Goal: Task Accomplishment & Management: Manage account settings

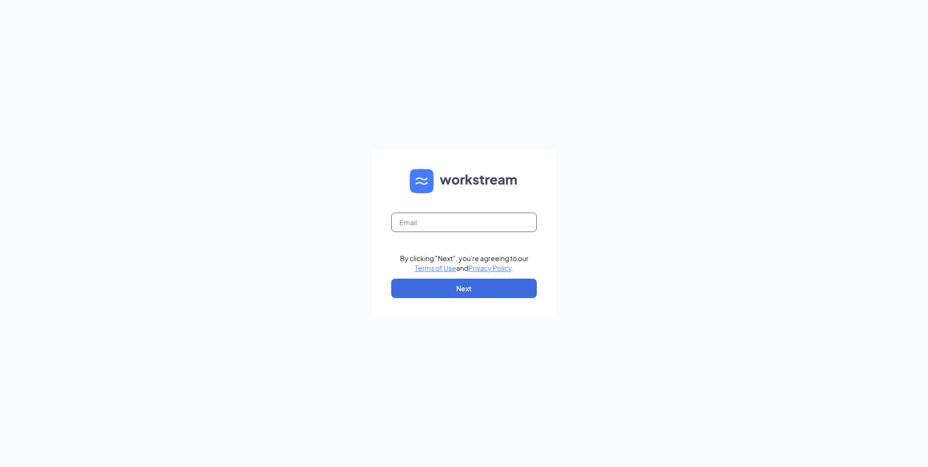
click at [457, 225] on input "text" at bounding box center [464, 222] width 146 height 19
type input "[EMAIL_ADDRESS][DOMAIN_NAME]"
click at [440, 284] on button "Next" at bounding box center [464, 288] width 146 height 19
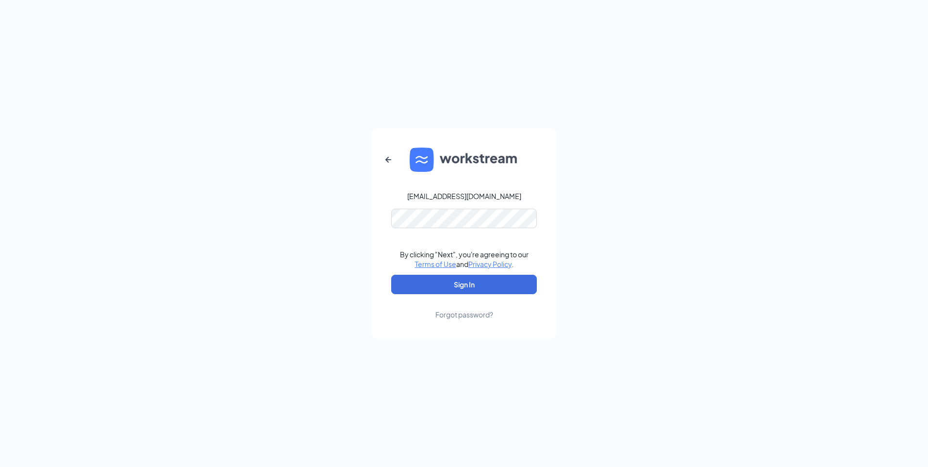
click at [461, 313] on div "Forgot password?" at bounding box center [464, 315] width 58 height 10
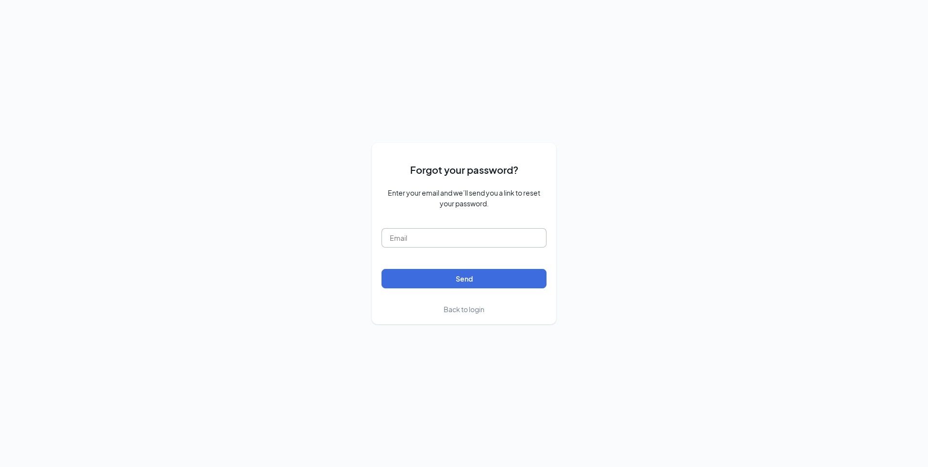
click at [410, 242] on input "text" at bounding box center [463, 237] width 165 height 19
type input "[EMAIL_ADDRESS][DOMAIN_NAME]"
click at [437, 278] on button "Send" at bounding box center [463, 278] width 165 height 19
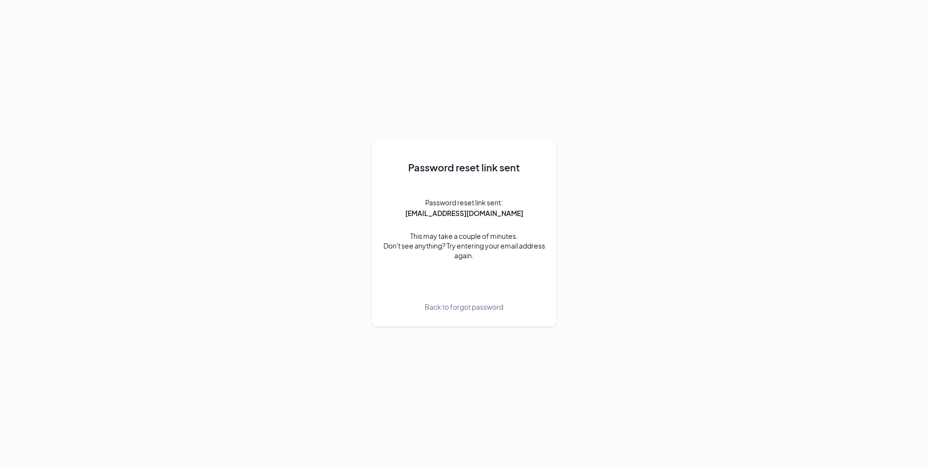
click at [450, 308] on span "Back to forgot password" at bounding box center [464, 306] width 79 height 11
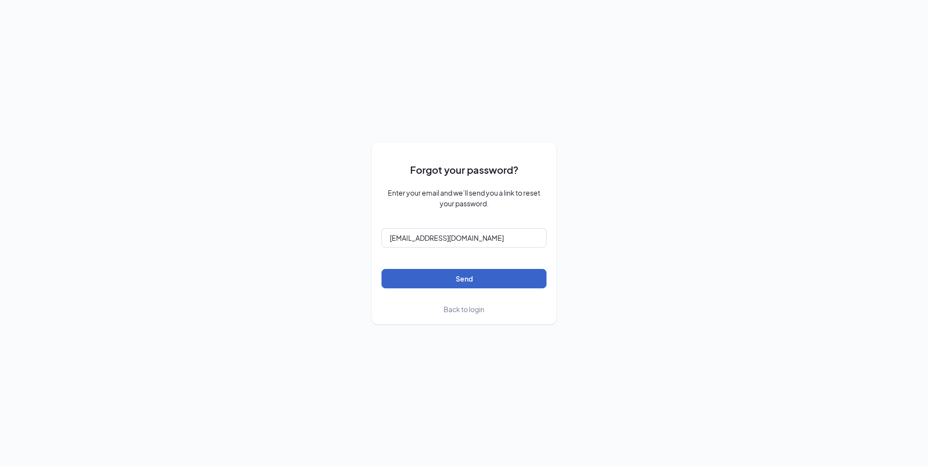
click at [459, 280] on button "Send" at bounding box center [463, 278] width 165 height 19
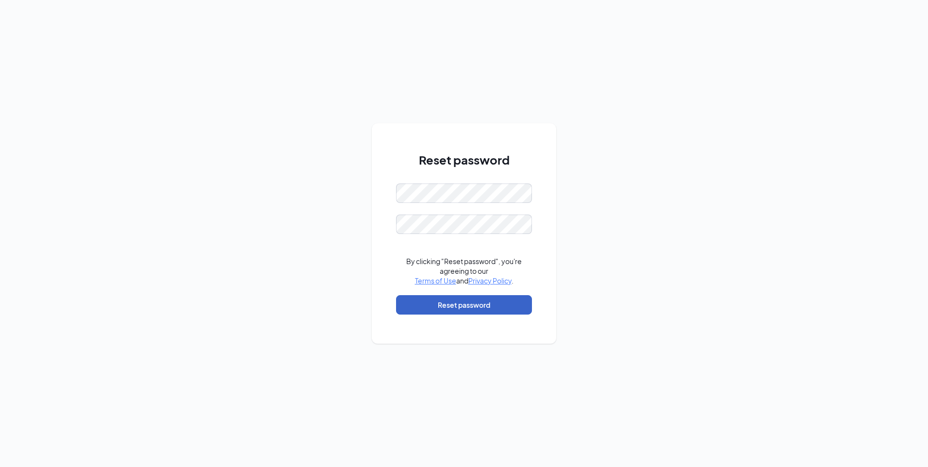
click at [450, 306] on button "Reset password" at bounding box center [464, 304] width 136 height 19
click at [347, 198] on div "Reset password Please input the password By clicking "Reset password", you're a…" at bounding box center [464, 233] width 928 height 467
click at [351, 196] on div "Reset password Password must be at least 16 characters Please input the passwor…" at bounding box center [464, 233] width 928 height 467
click at [334, 191] on div "Reset password Password must be at least 16 characters Please input the passwor…" at bounding box center [464, 233] width 928 height 467
click at [446, 301] on button "Reset password" at bounding box center [464, 304] width 136 height 19
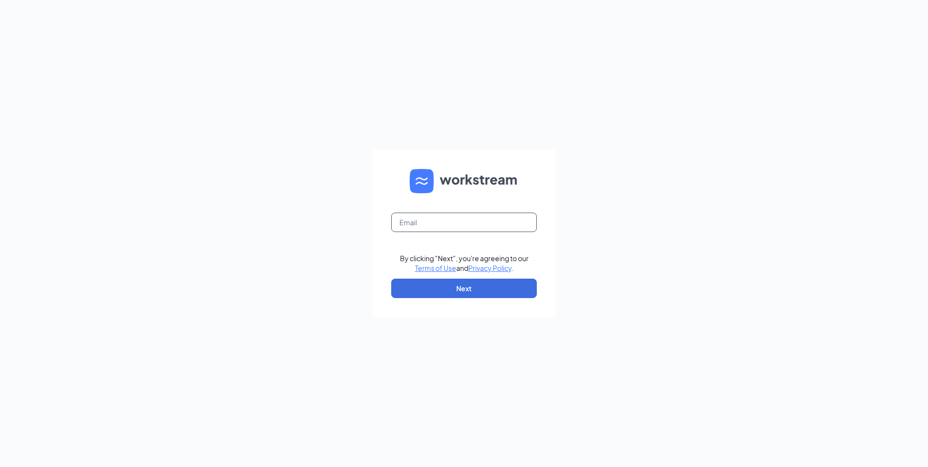
click at [441, 219] on input "text" at bounding box center [464, 222] width 146 height 19
type input "[EMAIL_ADDRESS][DOMAIN_NAME]"
click at [437, 289] on button "Next" at bounding box center [464, 288] width 146 height 19
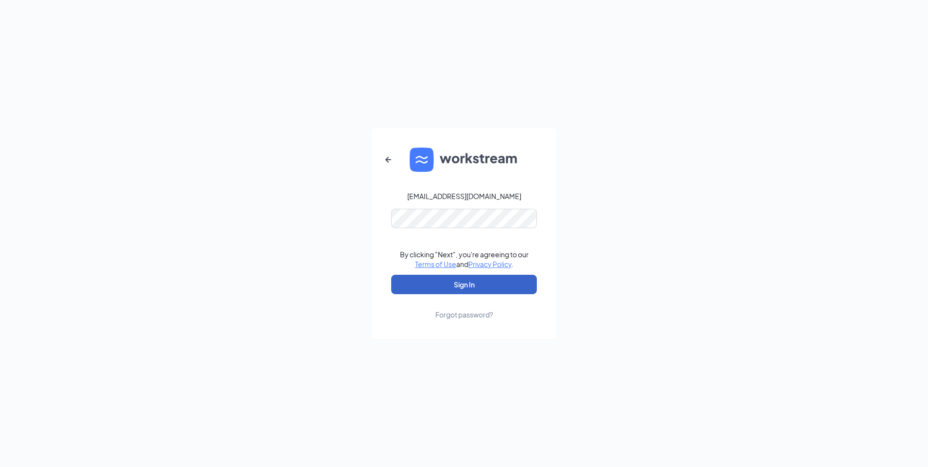
click at [455, 289] on button "Sign In" at bounding box center [464, 284] width 146 height 19
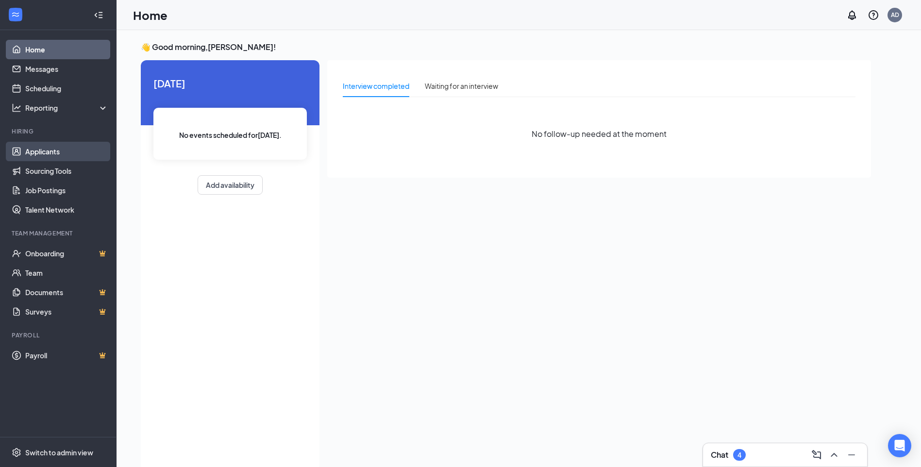
click at [43, 154] on link "Applicants" at bounding box center [66, 151] width 83 height 19
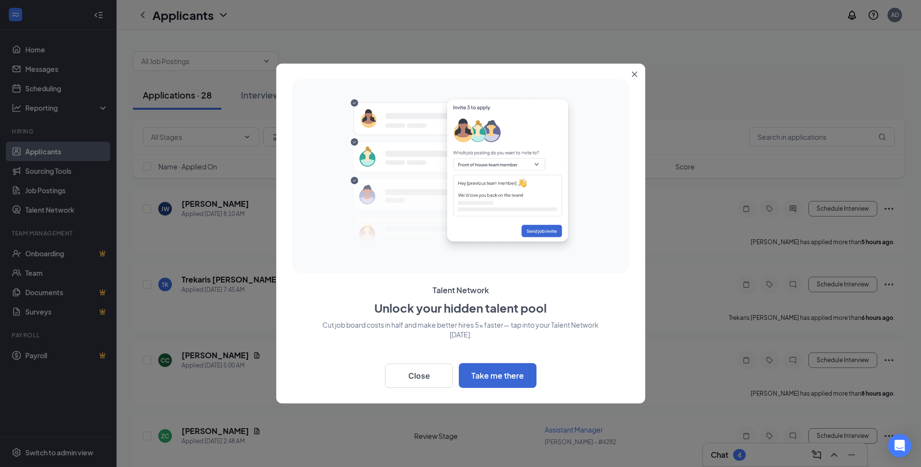
click at [636, 72] on icon "Close" at bounding box center [633, 74] width 5 height 5
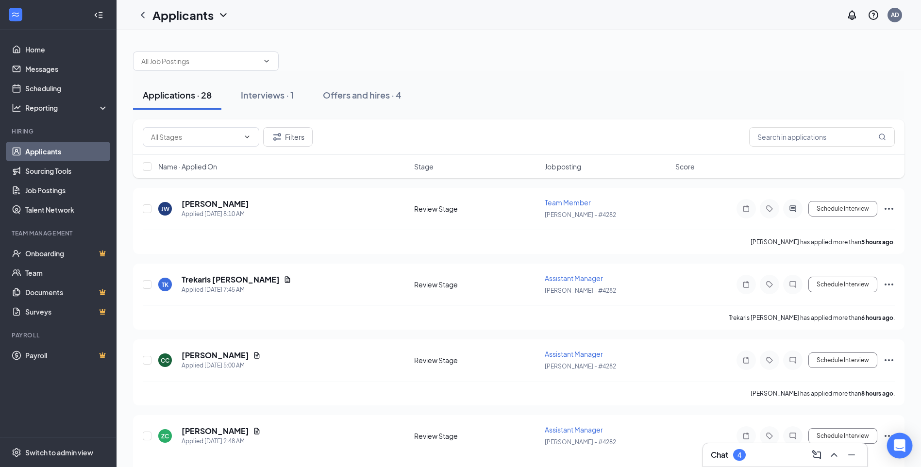
click at [897, 448] on icon "Open Intercom Messenger" at bounding box center [899, 445] width 13 height 13
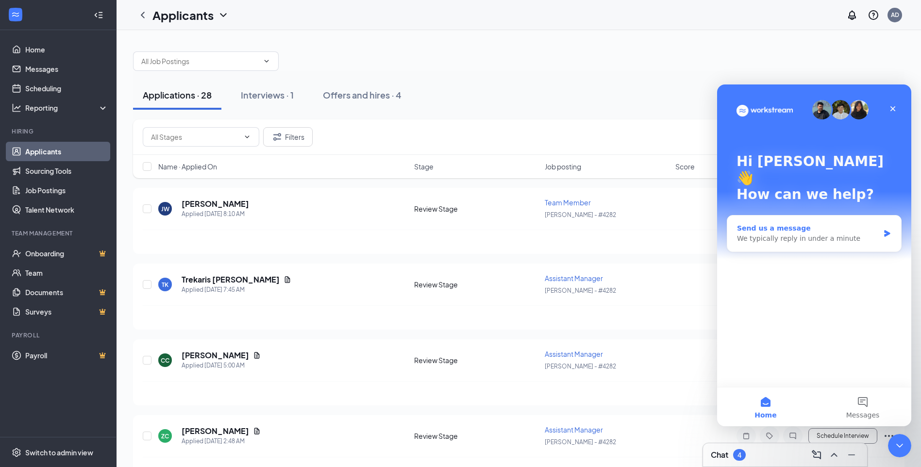
click at [883, 230] on icon "Intercom messenger" at bounding box center [887, 234] width 8 height 8
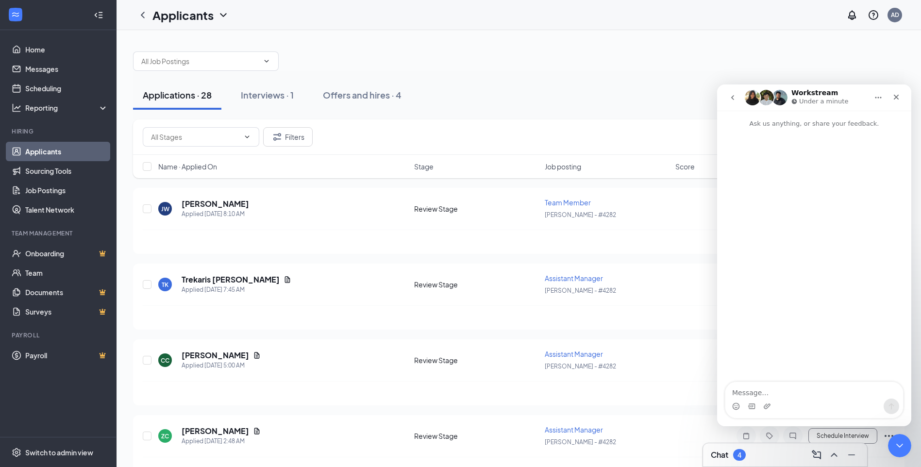
click at [759, 392] on textarea "Message…" at bounding box center [814, 390] width 178 height 16
type textarea "[PERSON_NAME] is the operator of this account. Not [PERSON_NAME]"
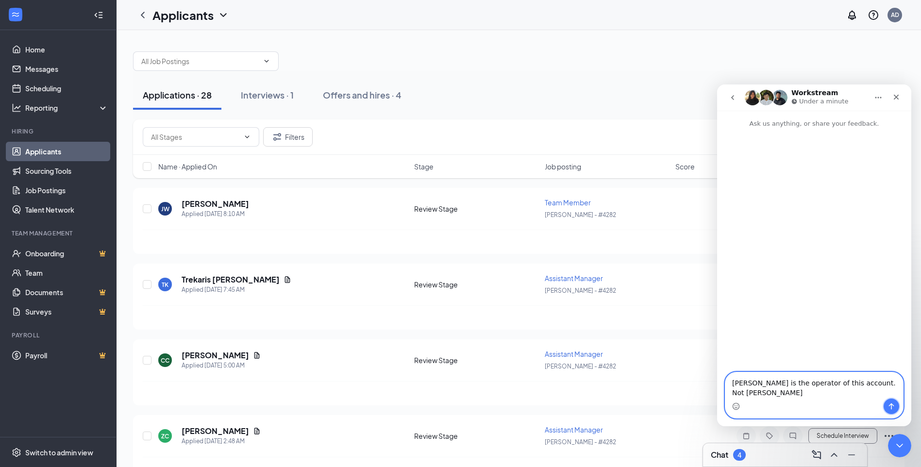
click at [889, 403] on icon "Send a message…" at bounding box center [891, 406] width 8 height 8
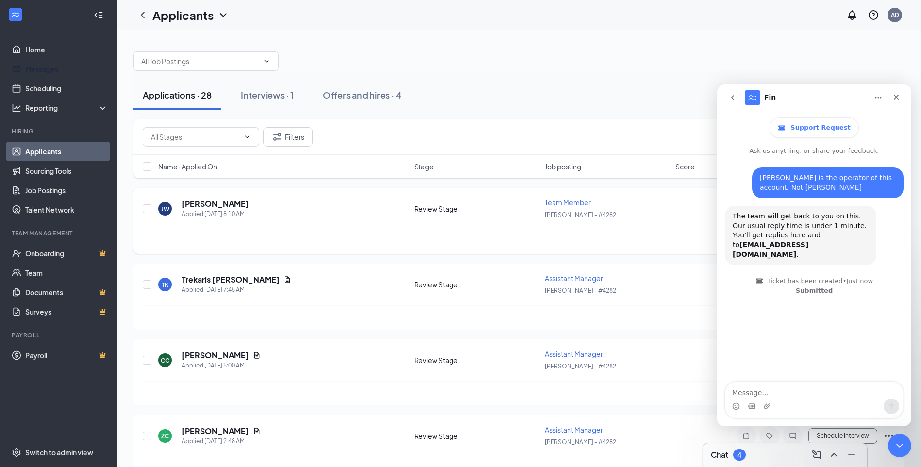
click at [43, 65] on link "Messages" at bounding box center [66, 68] width 83 height 19
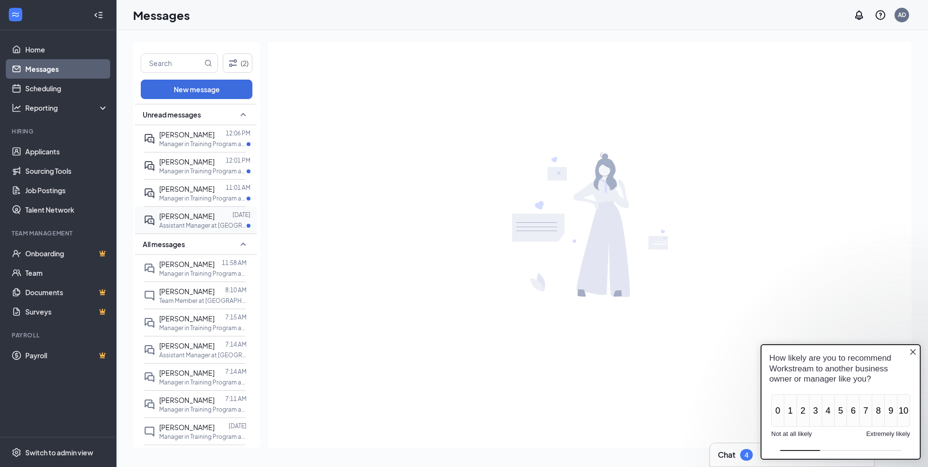
scroll to position [41, 0]
click at [207, 225] on p "Assistant Manager at [GEOGRAPHIC_DATA] - #4282" at bounding box center [202, 225] width 87 height 8
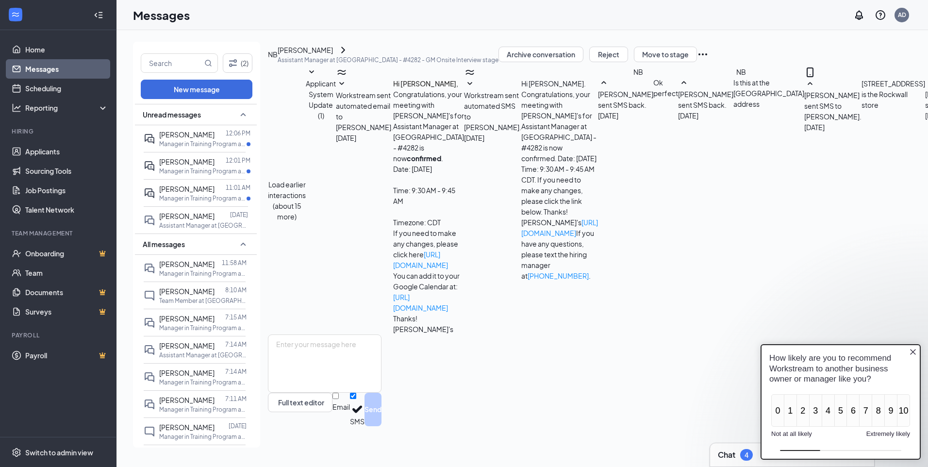
scroll to position [236, 0]
click at [628, 62] on button "Reject" at bounding box center [608, 55] width 39 height 16
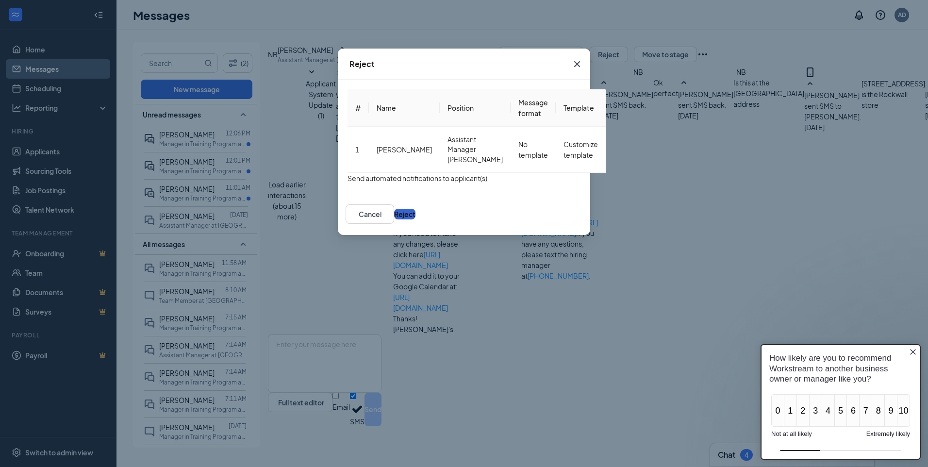
click at [415, 219] on button "Reject" at bounding box center [404, 214] width 21 height 11
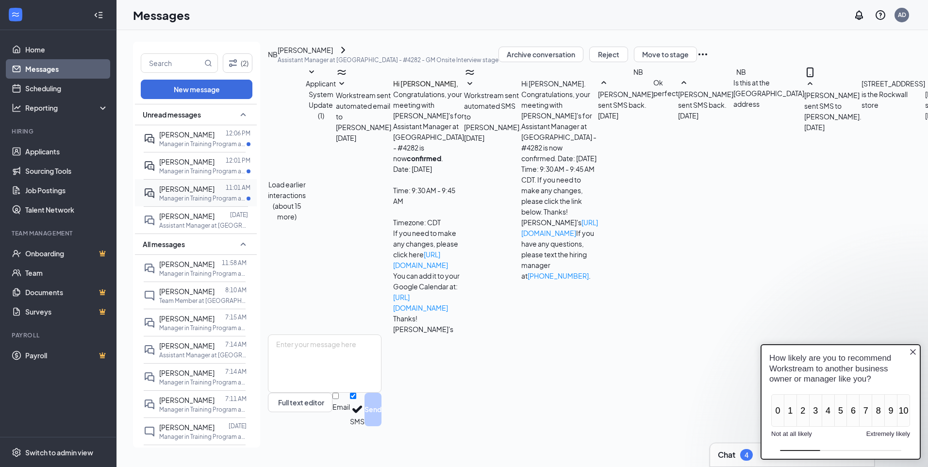
click at [165, 197] on p "Manager in Training Program at [GEOGRAPHIC_DATA] - #4282" at bounding box center [202, 198] width 87 height 8
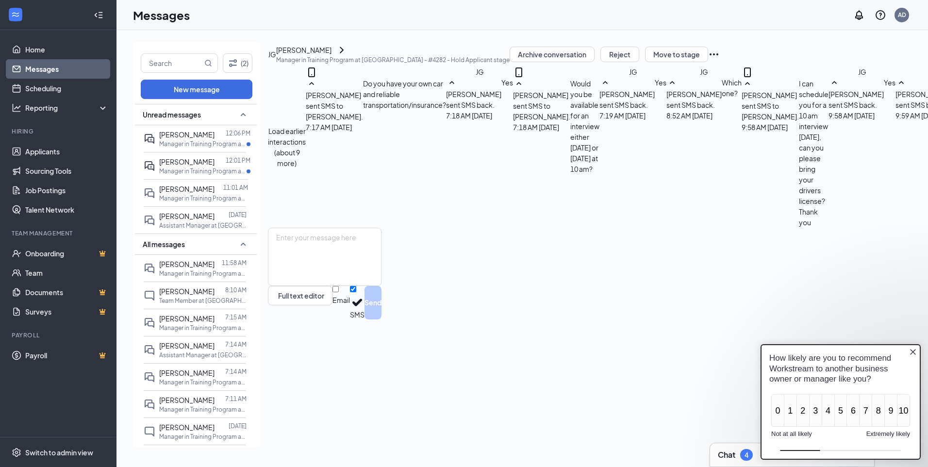
scroll to position [294, 0]
click at [187, 165] on span "[PERSON_NAME]" at bounding box center [186, 161] width 55 height 9
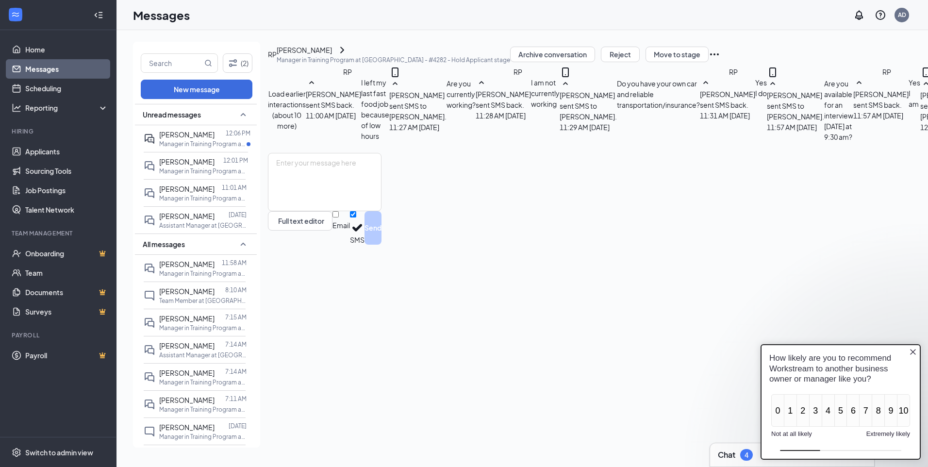
scroll to position [294, 0]
click at [171, 143] on p "Manager in Training Program at [GEOGRAPHIC_DATA] - #4282" at bounding box center [202, 144] width 87 height 8
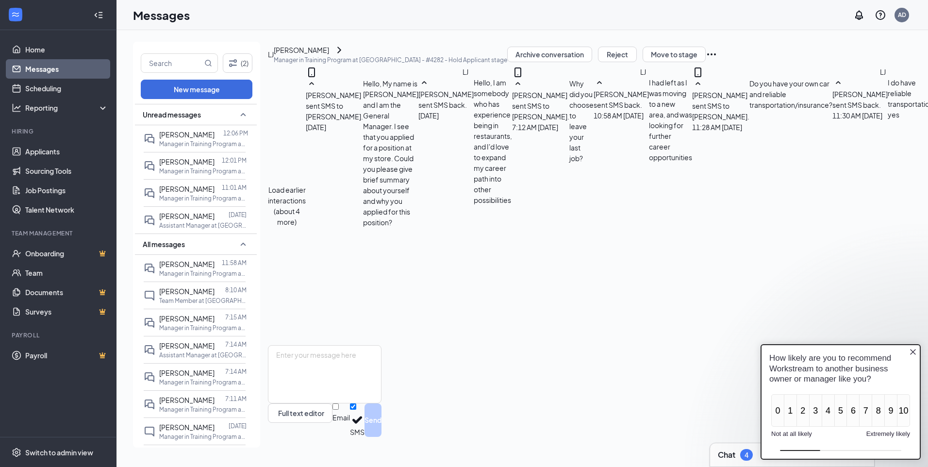
scroll to position [368, 0]
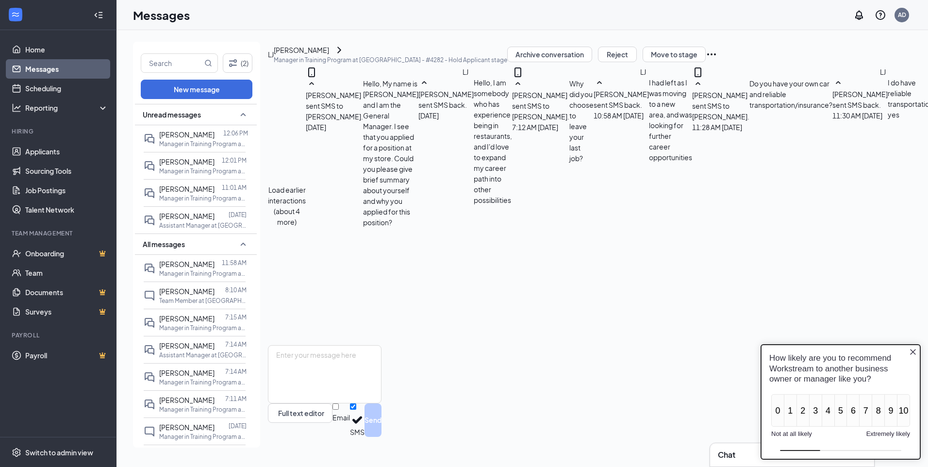
scroll to position [41, 0]
click at [915, 352] on icon "Close button" at bounding box center [913, 352] width 8 height 8
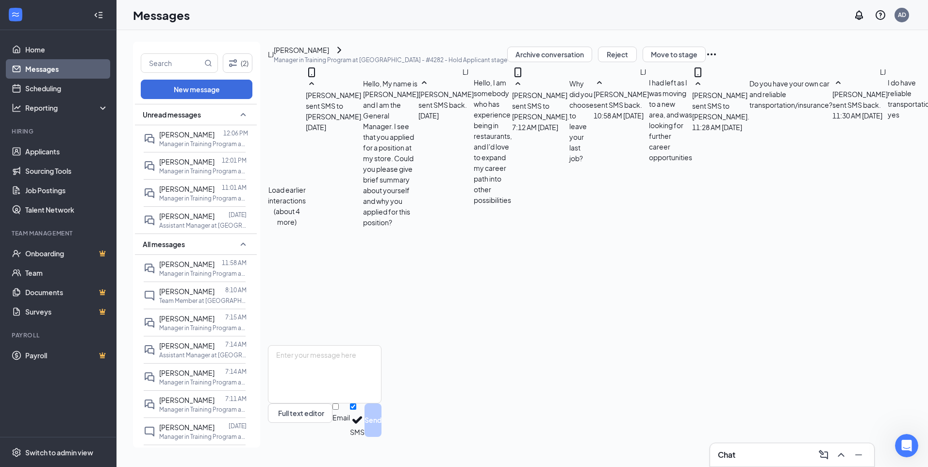
scroll to position [368, 0]
click at [324, 55] on div "[PERSON_NAME]" at bounding box center [301, 50] width 55 height 11
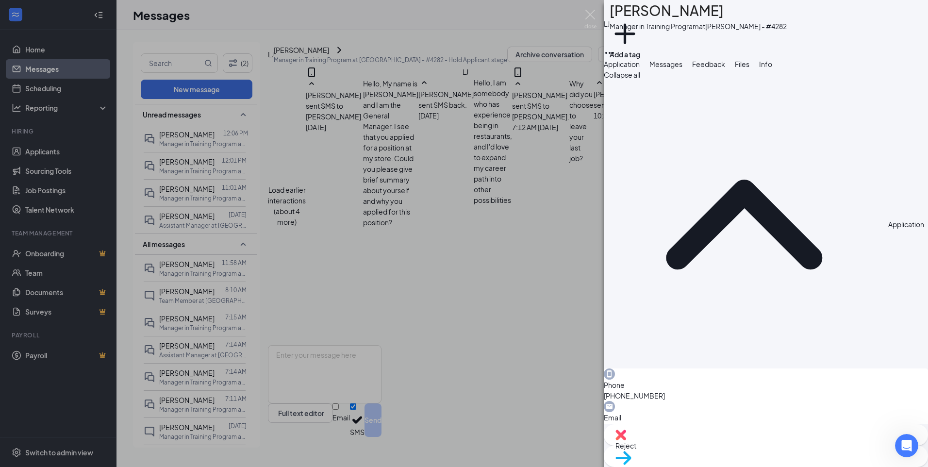
click at [749, 68] on span "Files" at bounding box center [742, 64] width 15 height 9
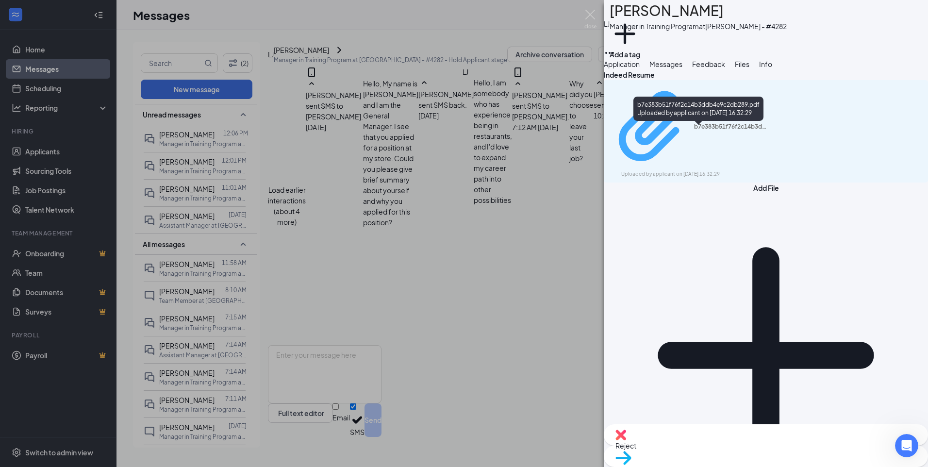
click at [669, 170] on div "Uploaded by applicant on [DATE] 16:32:29" at bounding box center [694, 174] width 146 height 8
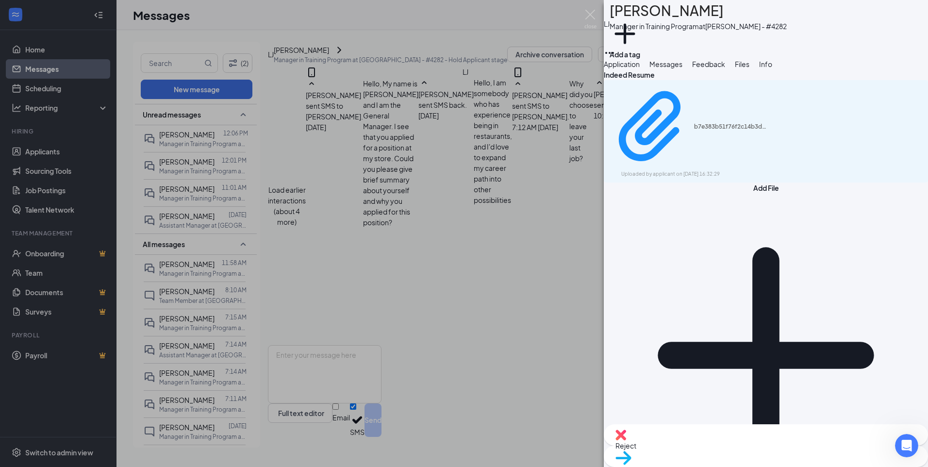
click at [383, 182] on div "[PERSON_NAME] Manager in Training Program at [GEOGRAPHIC_DATA] - #4282 Add a ta…" at bounding box center [464, 233] width 928 height 467
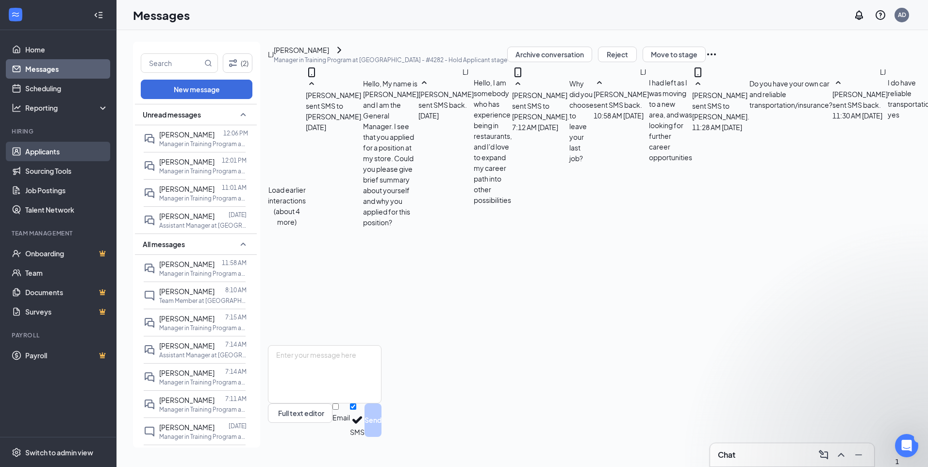
click at [47, 145] on link "Applicants" at bounding box center [66, 151] width 83 height 19
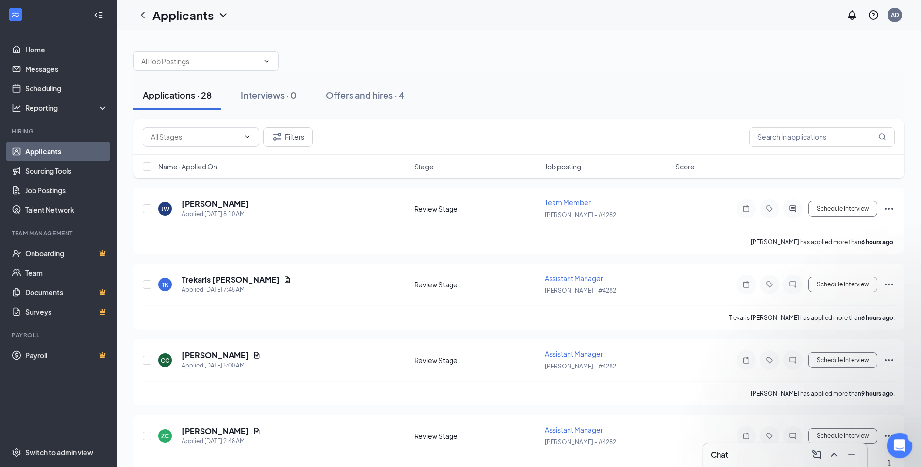
click at [898, 446] on icon "Open Intercom Messenger" at bounding box center [898, 444] width 16 height 16
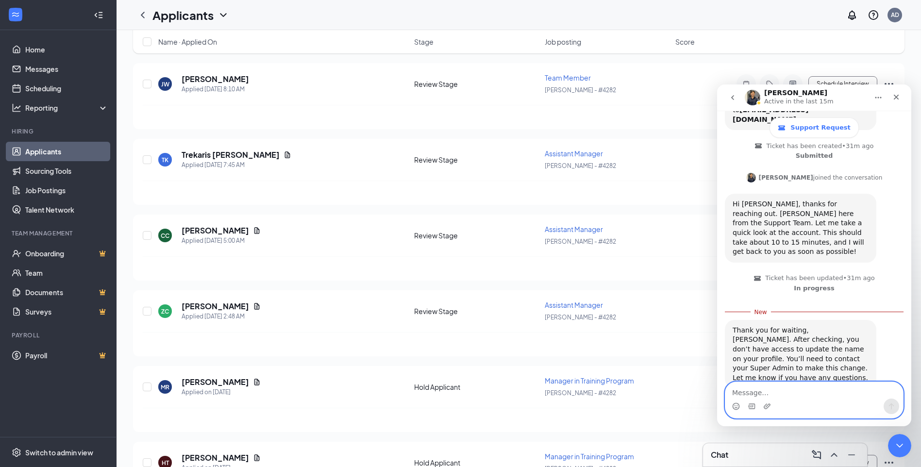
scroll to position [291, 0]
